Goal: Download file/media

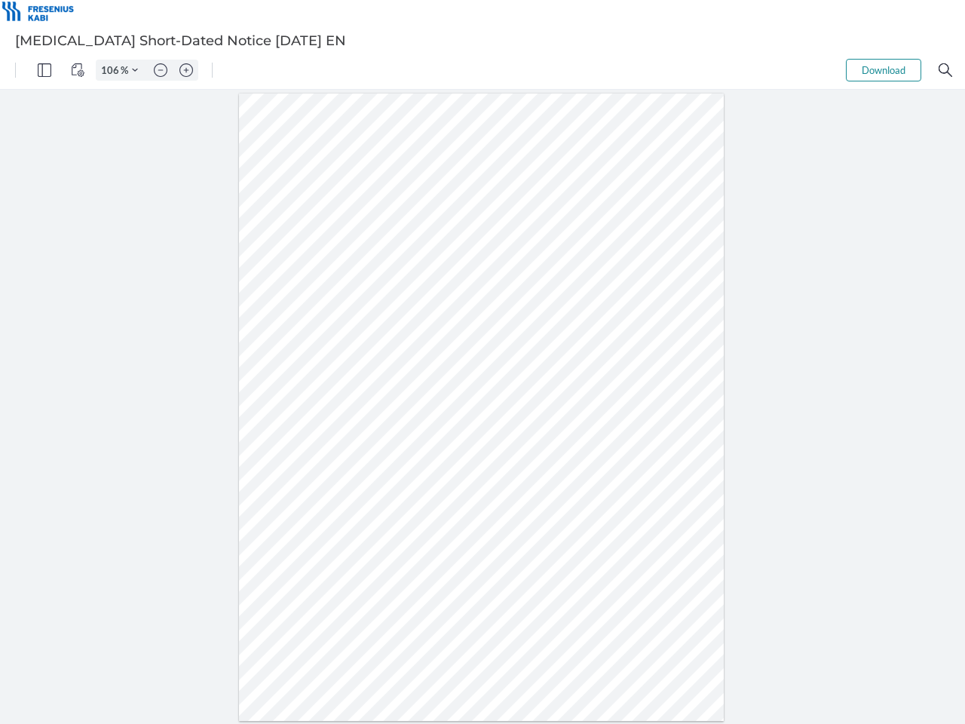
click at [44, 70] on img "Panel" at bounding box center [45, 70] width 14 height 14
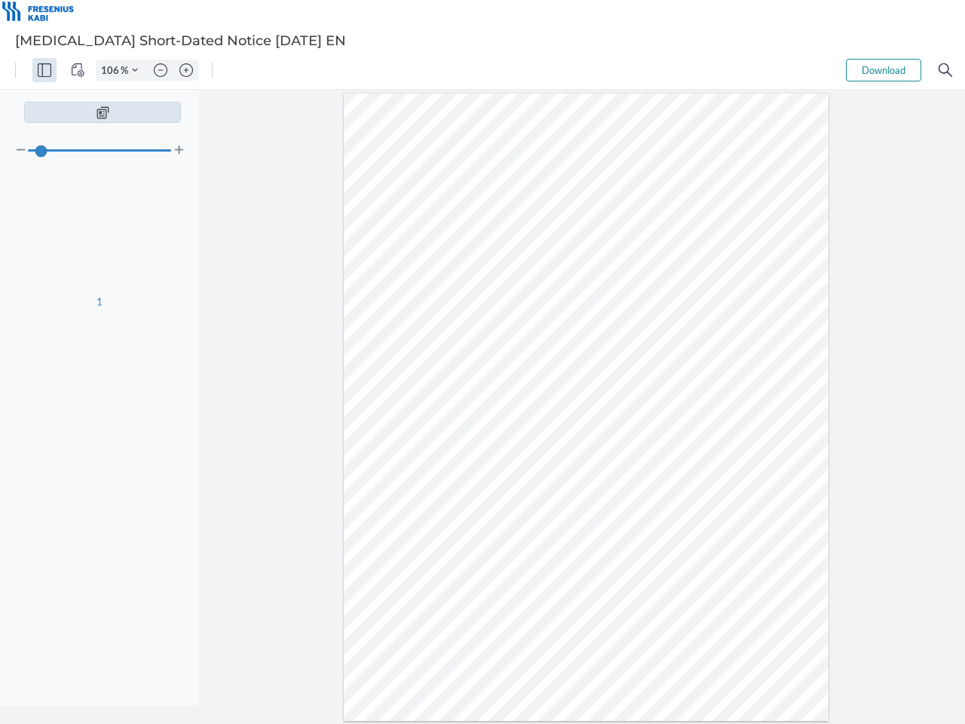
click at [78, 70] on img "View Controls" at bounding box center [78, 70] width 14 height 14
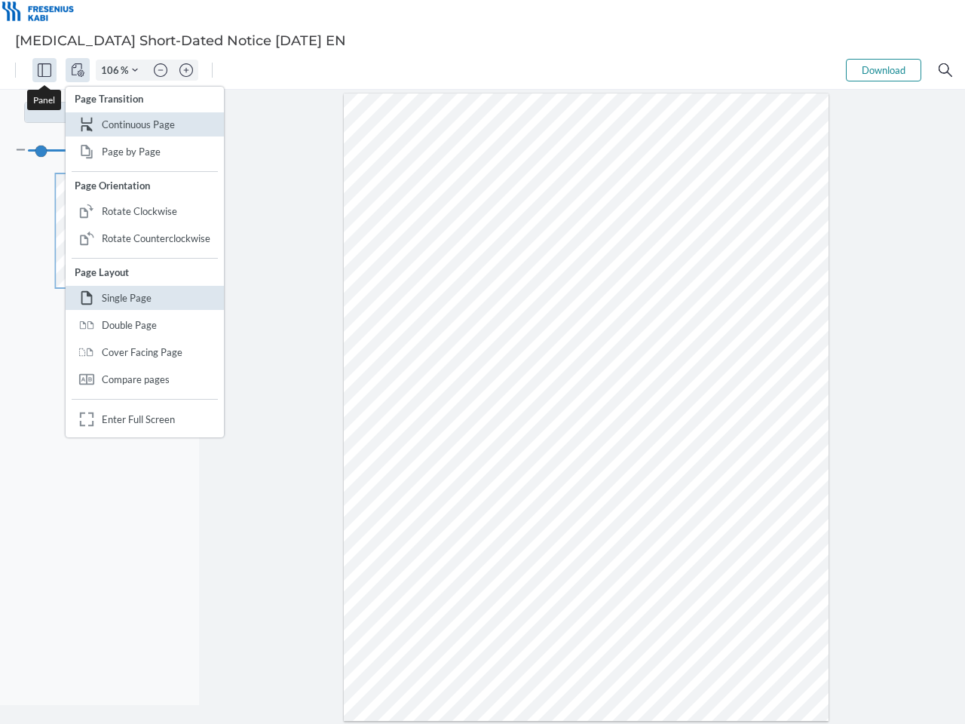
click at [112, 70] on input "106" at bounding box center [108, 70] width 24 height 14
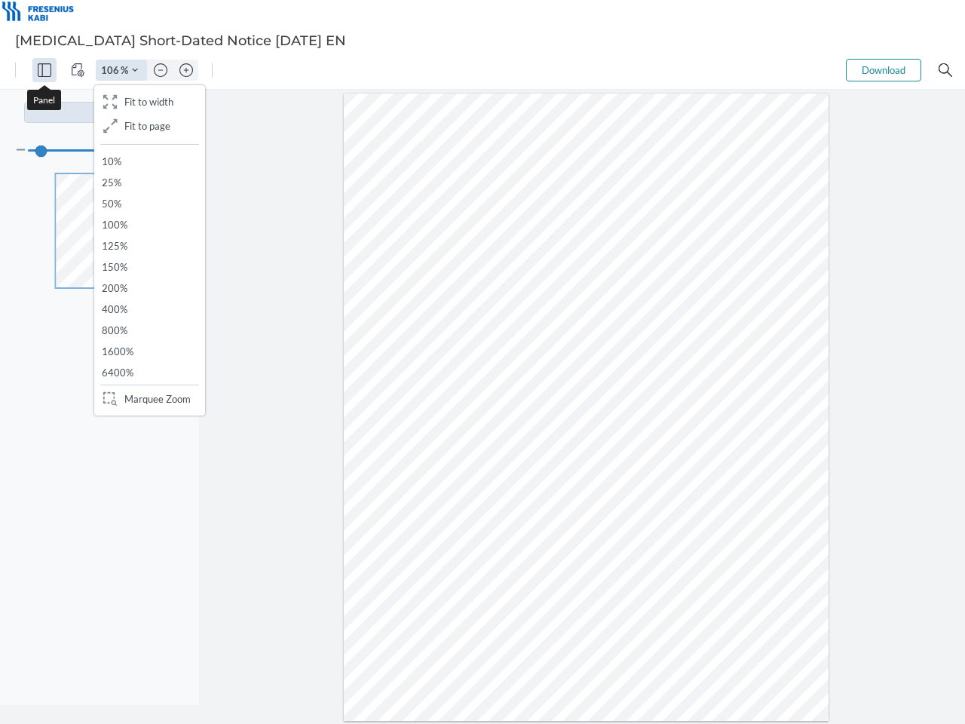
click at [135, 70] on img "Zoom Controls" at bounding box center [135, 70] width 6 height 6
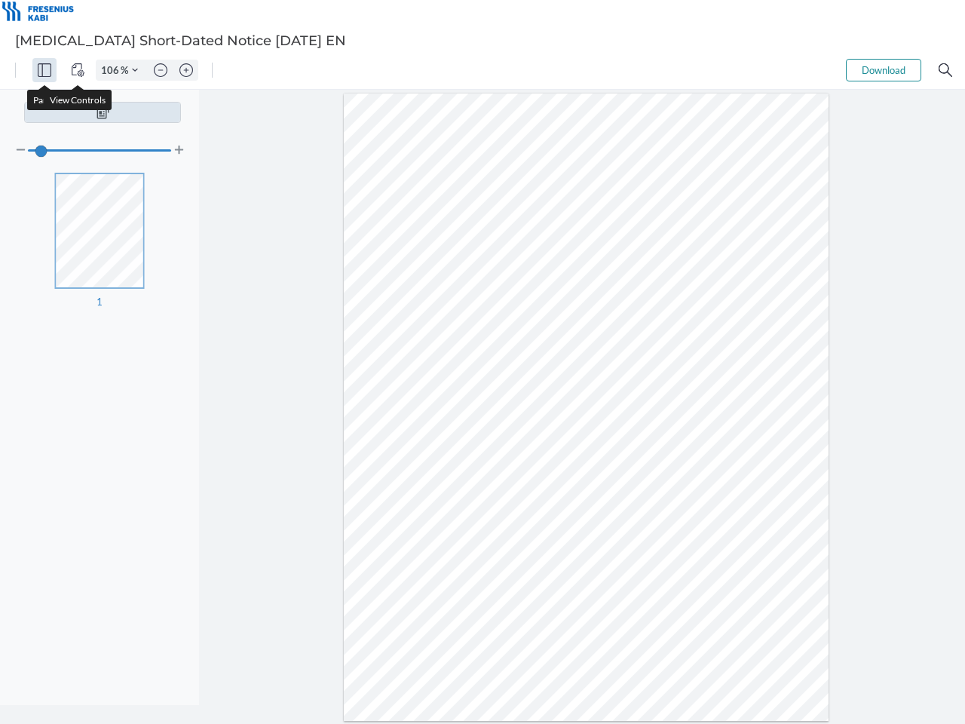
click at [161, 70] on img "Zoom out" at bounding box center [161, 70] width 14 height 14
click at [186, 70] on img "Zoom in" at bounding box center [186, 70] width 14 height 14
type input "106"
click at [883, 70] on button "Download" at bounding box center [883, 70] width 75 height 23
click at [945, 70] on img "Search" at bounding box center [945, 70] width 14 height 14
